Goal: Task Accomplishment & Management: Manage account settings

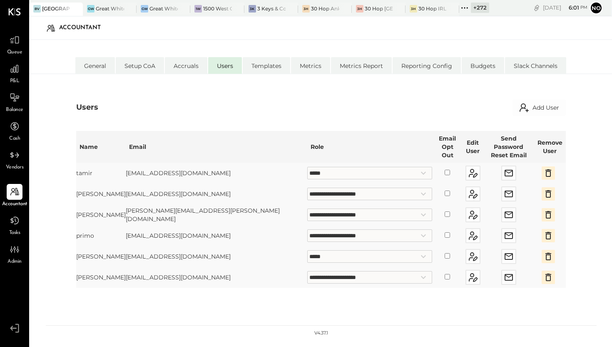
select select "*****"
select select "**********"
select select "*****"
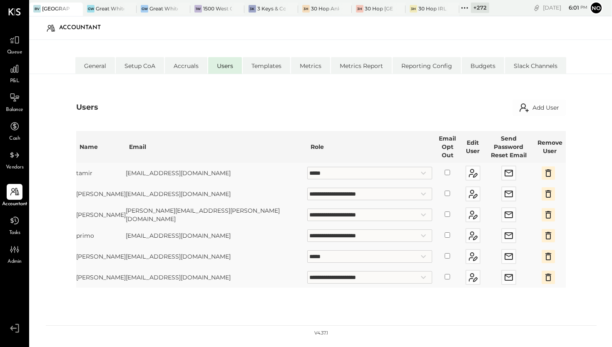
select select "**********"
click at [158, 10] on div "Great White Larchmont" at bounding box center [164, 8] width 28 height 7
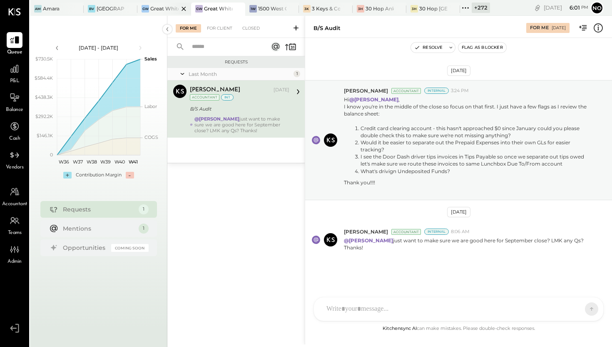
click at [172, 8] on div at bounding box center [176, 8] width 29 height 12
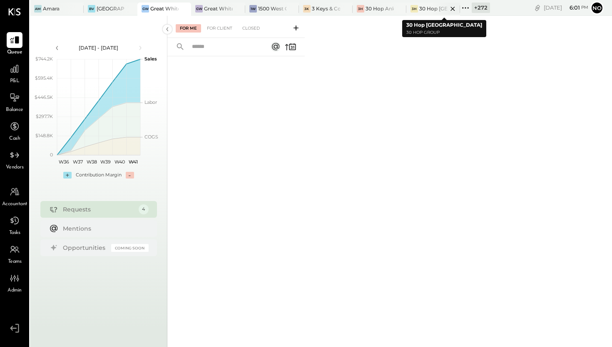
click at [453, 8] on icon at bounding box center [453, 9] width 4 height 4
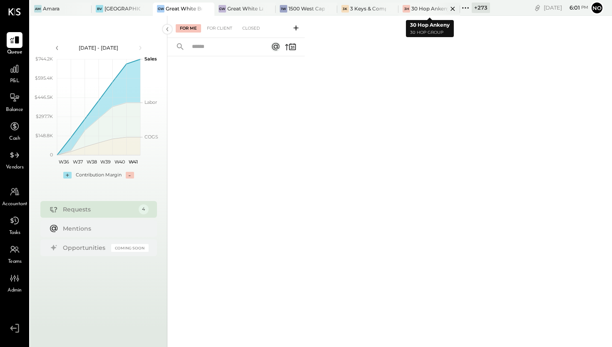
click at [454, 8] on icon at bounding box center [453, 9] width 10 height 10
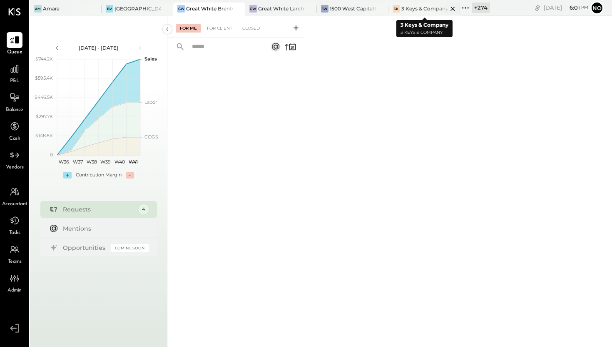
click at [453, 9] on icon at bounding box center [453, 9] width 4 height 4
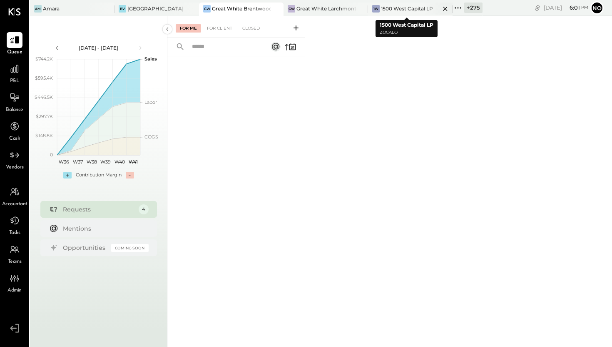
click at [442, 9] on icon at bounding box center [445, 9] width 10 height 10
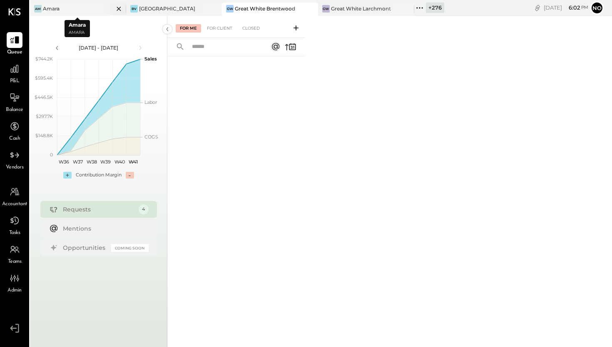
click at [118, 8] on icon at bounding box center [119, 9] width 4 height 4
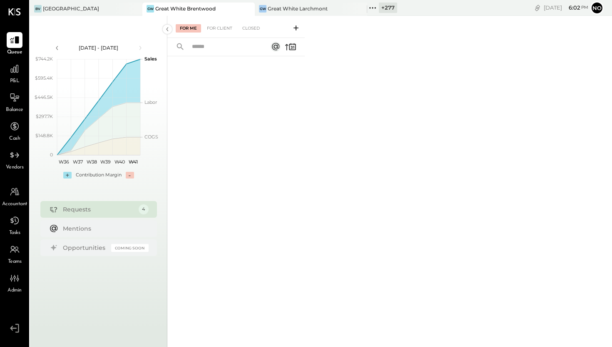
click at [374, 7] on icon at bounding box center [372, 7] width 11 height 11
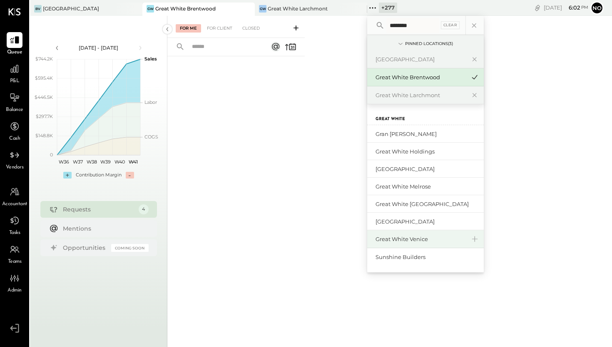
type input "********"
click at [408, 235] on div "Great White Venice" at bounding box center [421, 239] width 90 height 8
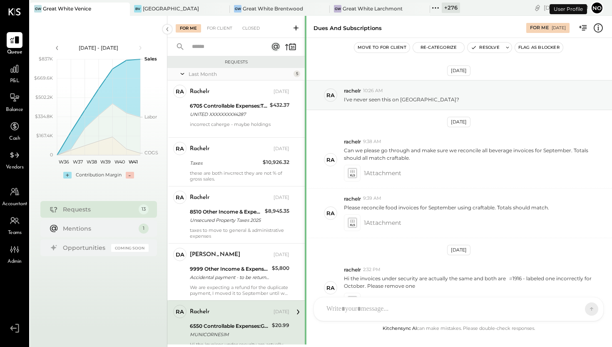
scroll to position [127, 0]
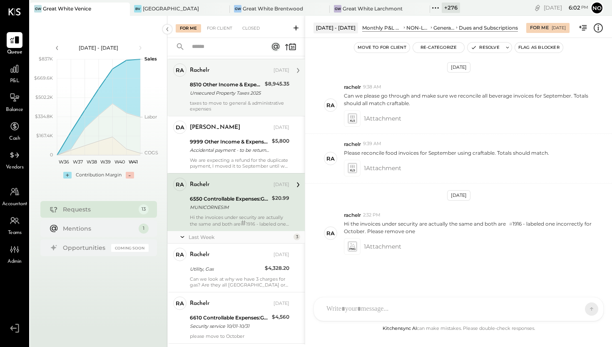
click at [237, 87] on div "8510 Other Income & Expenses:Taxes" at bounding box center [226, 84] width 72 height 8
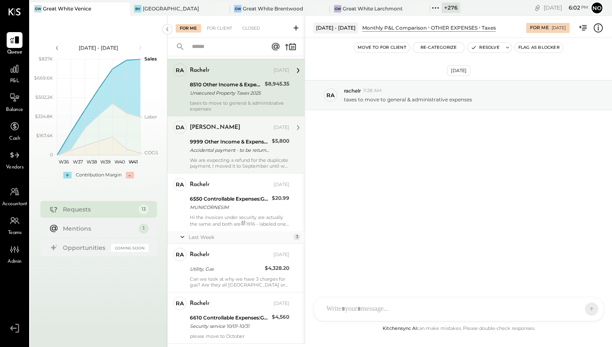
click at [217, 137] on div "9999 Other Income & Expenses:To Be Classified" at bounding box center [230, 141] width 80 height 8
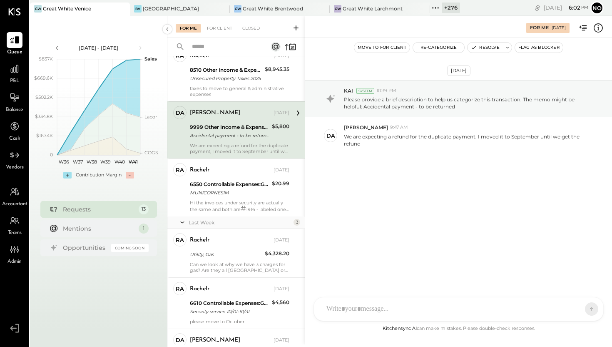
scroll to position [145, 0]
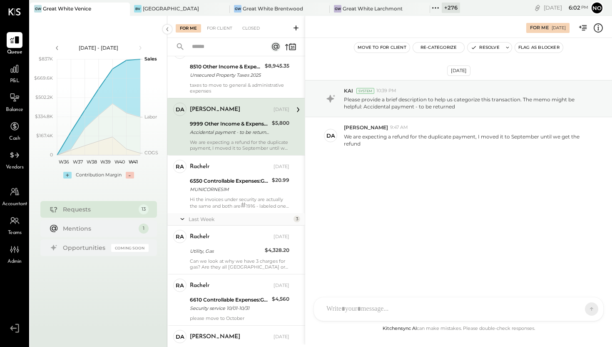
click at [215, 136] on div "9999 Other Income & Expenses:To Be Classified Accidental payment - to be return…" at bounding box center [230, 128] width 80 height 18
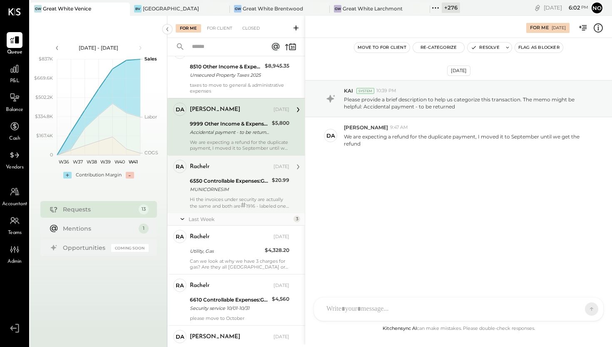
click at [200, 194] on div "6550 Controllable Expenses:General & Administrative Expenses:Dues and Subscript…" at bounding box center [230, 185] width 80 height 18
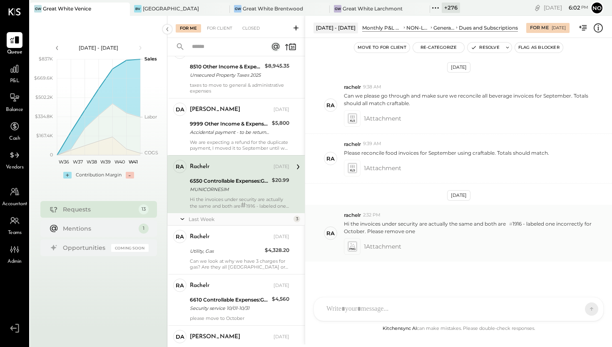
click at [352, 245] on icon at bounding box center [352, 246] width 9 height 10
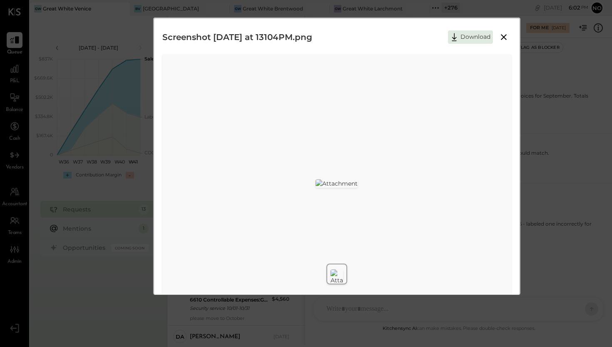
click at [504, 39] on icon at bounding box center [504, 37] width 6 height 6
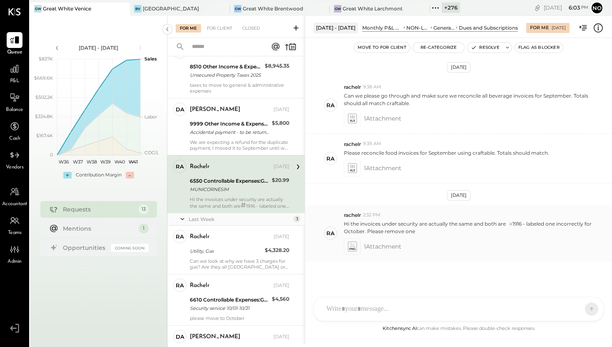
click at [354, 249] on icon at bounding box center [352, 246] width 9 height 10
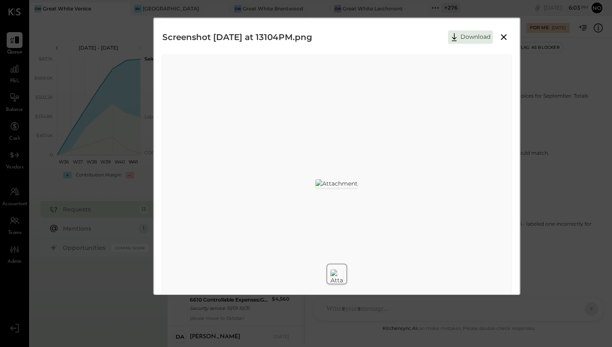
click at [504, 40] on icon at bounding box center [504, 37] width 10 height 10
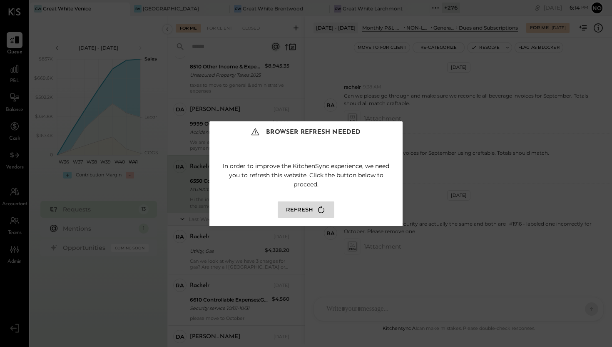
click at [322, 208] on icon at bounding box center [321, 209] width 11 height 11
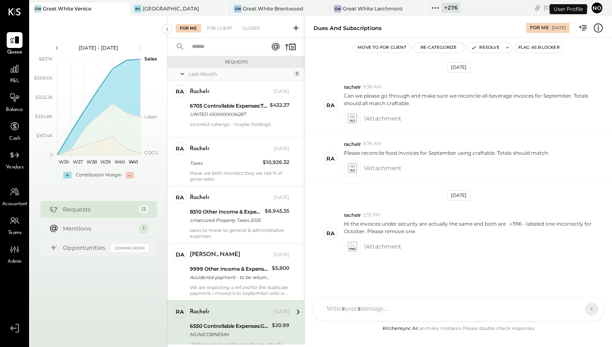
scroll to position [127, 0]
